Goal: Task Accomplishment & Management: Complete application form

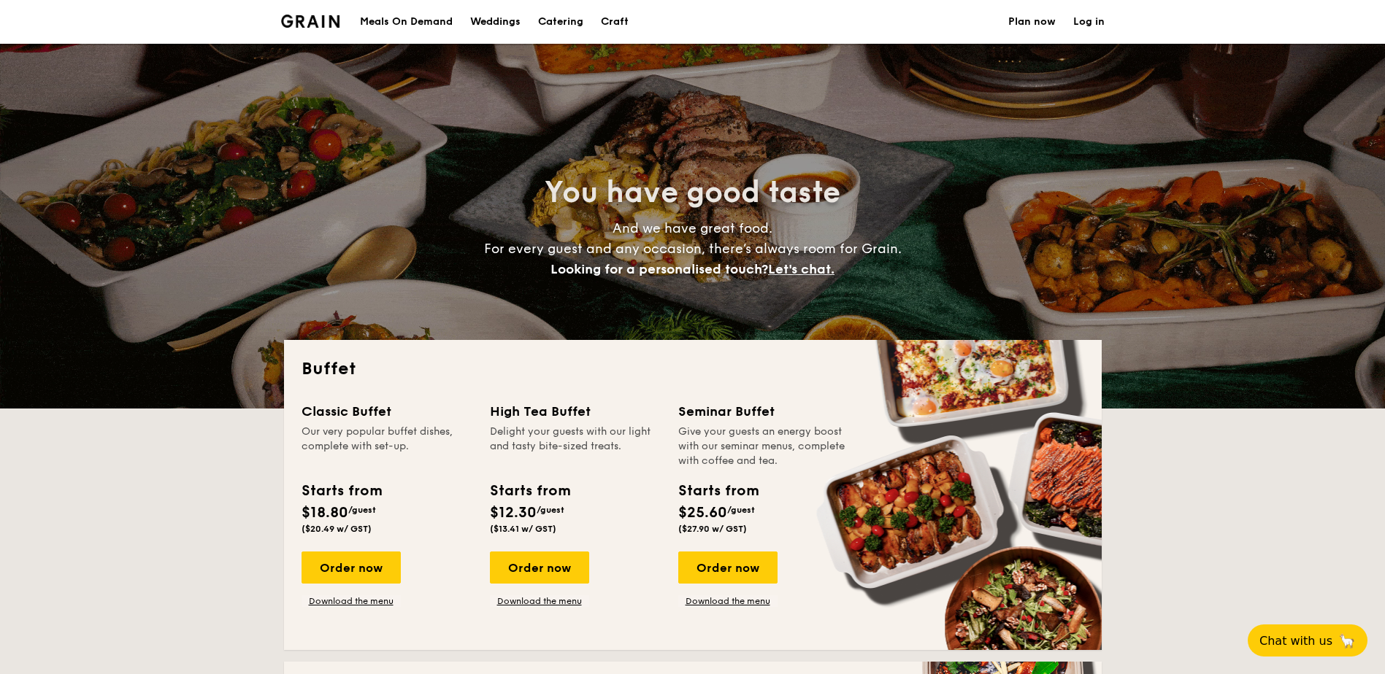
select select
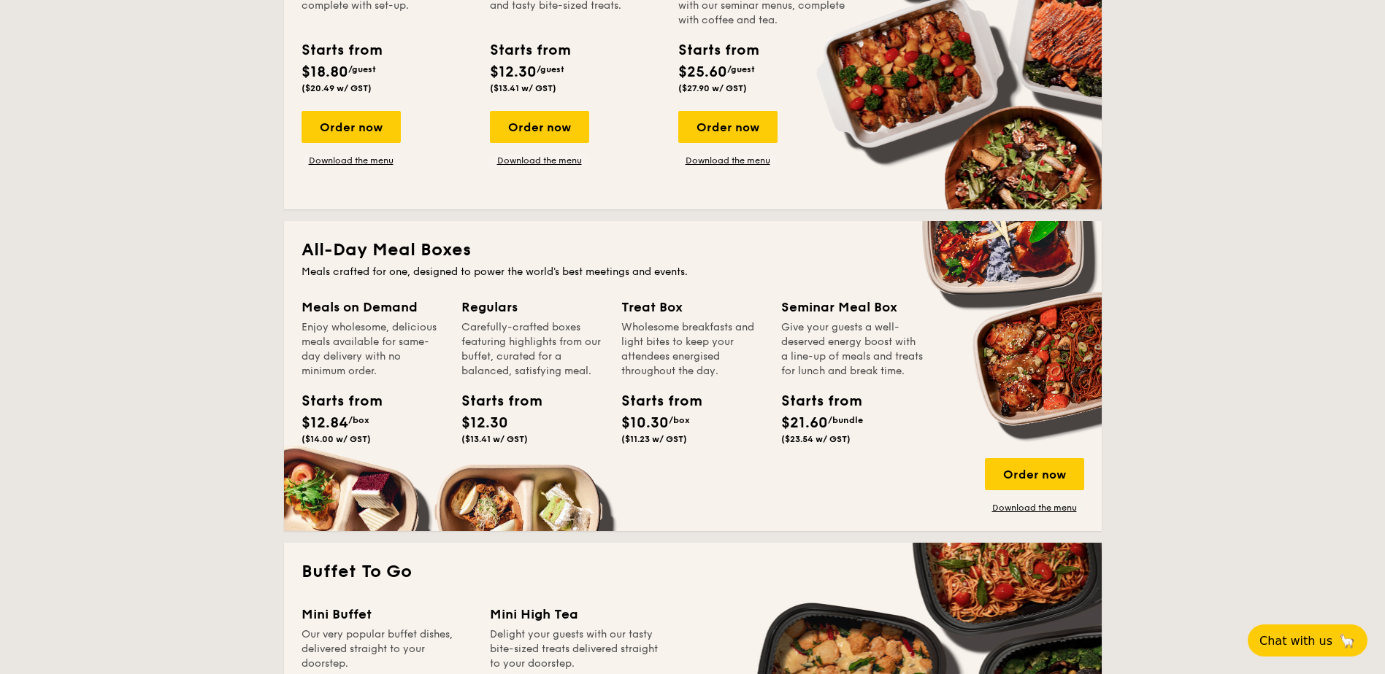
scroll to position [365, 0]
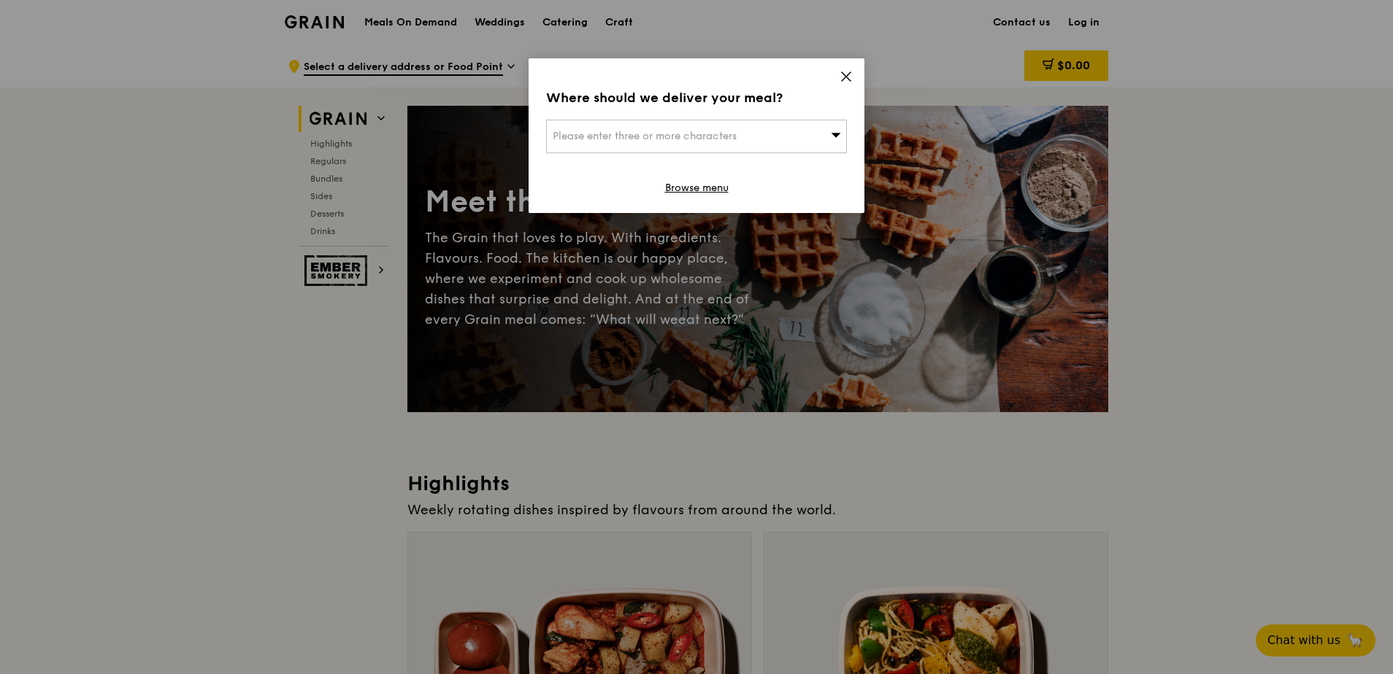
click at [677, 136] on span "Please enter three or more characters" at bounding box center [645, 136] width 184 height 12
click at [841, 74] on icon at bounding box center [845, 76] width 13 height 13
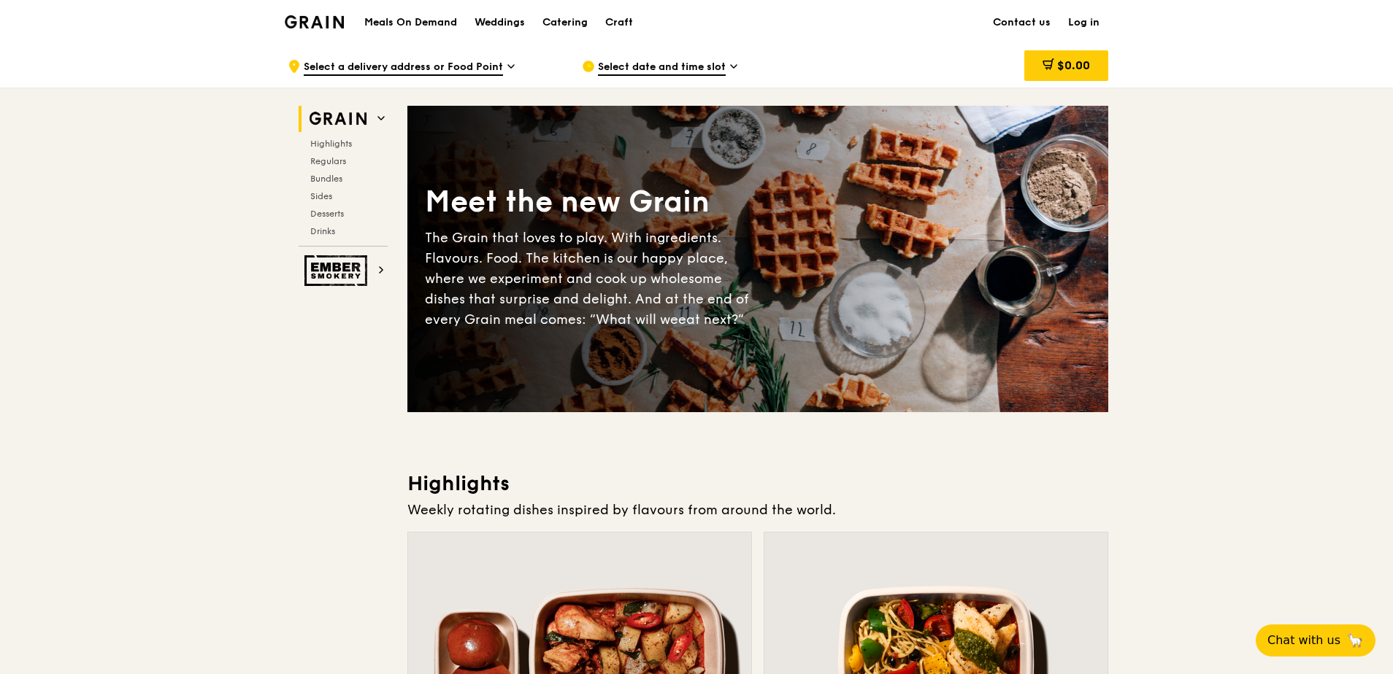
click at [476, 61] on span "Select a delivery address or Food Point" at bounding box center [403, 68] width 199 height 16
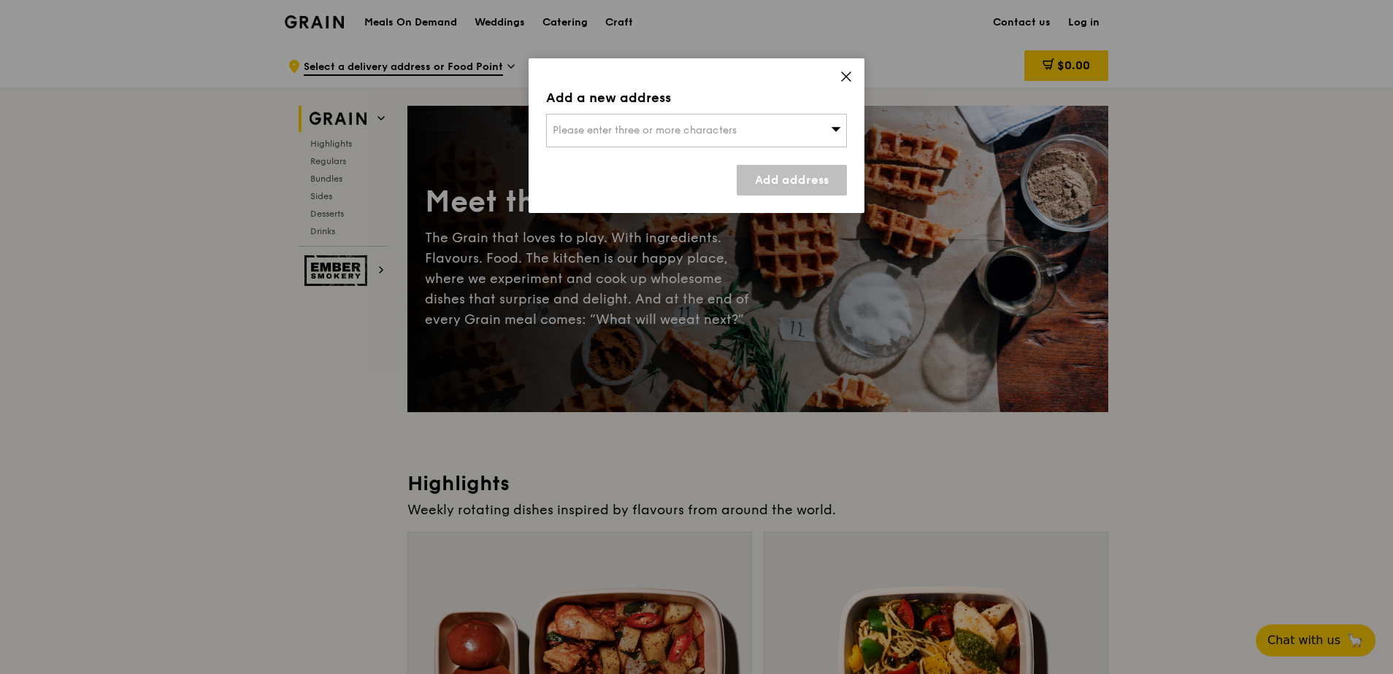
click at [761, 127] on div "Please enter three or more characters" at bounding box center [696, 131] width 301 height 34
click at [848, 79] on icon at bounding box center [846, 76] width 9 height 9
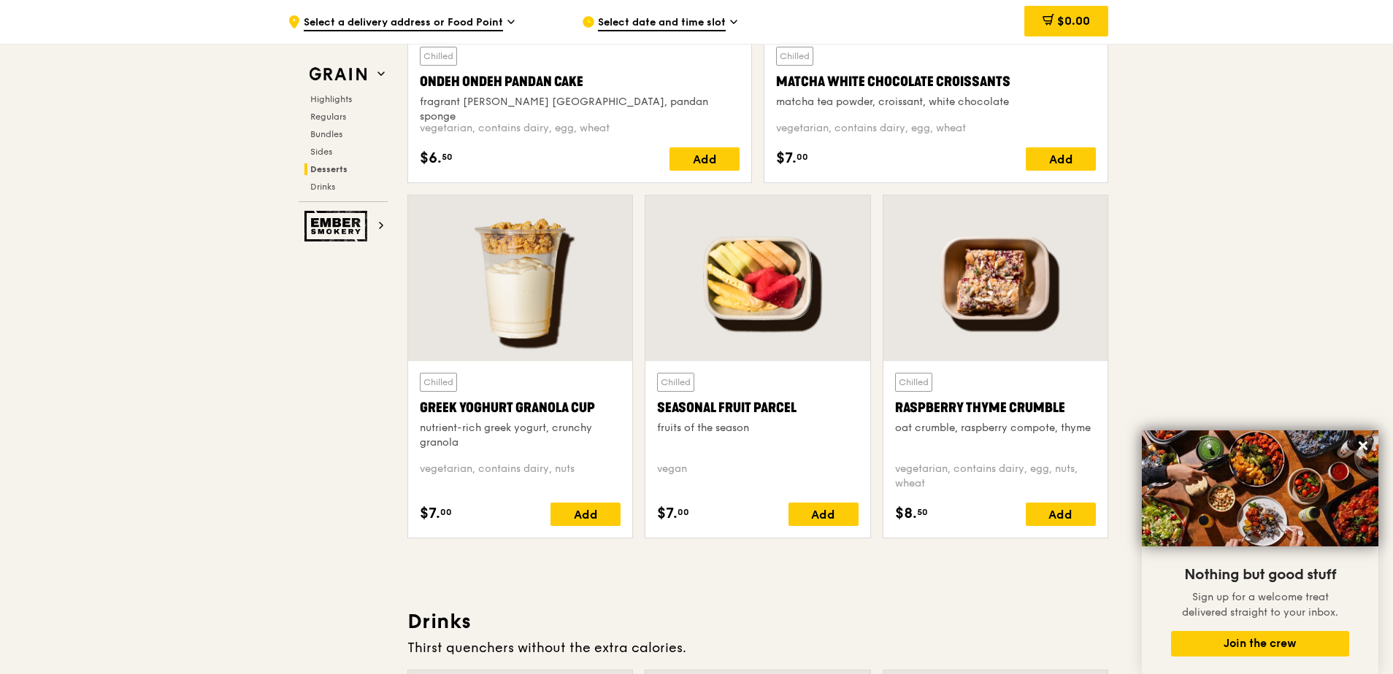
scroll to position [4599, 0]
